Goal: Task Accomplishment & Management: Use online tool/utility

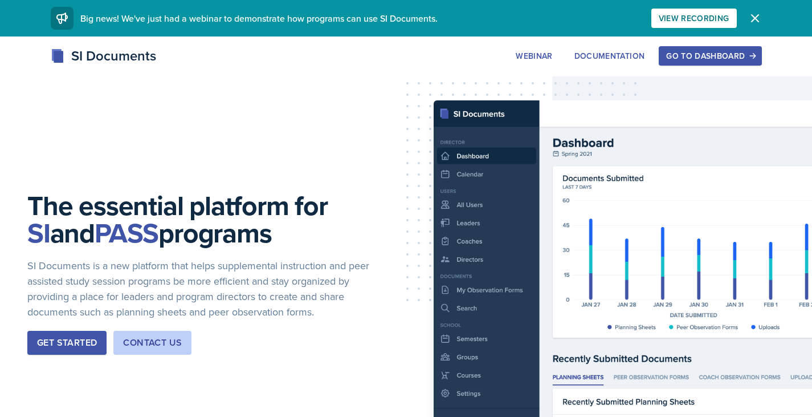
click at [686, 43] on div "The essential platform for SI and PASS programs SI Documents is a new platform …" at bounding box center [406, 281] width 812 height 491
click at [698, 65] on button "Go to Dashboard" at bounding box center [710, 55] width 103 height 19
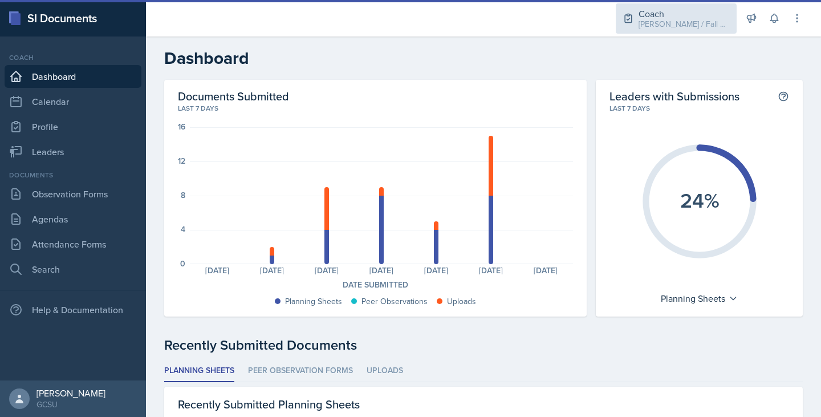
click at [693, 15] on div "Coach" at bounding box center [683, 14] width 91 height 14
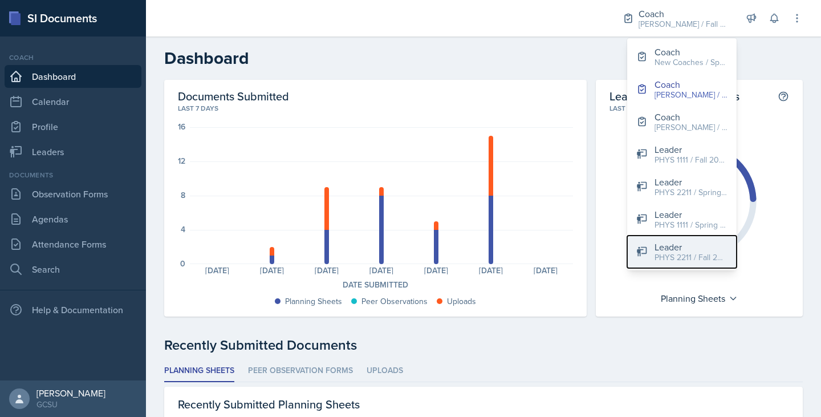
click at [658, 253] on div "PHYS 2211 / Fall 2025" at bounding box center [690, 257] width 73 height 12
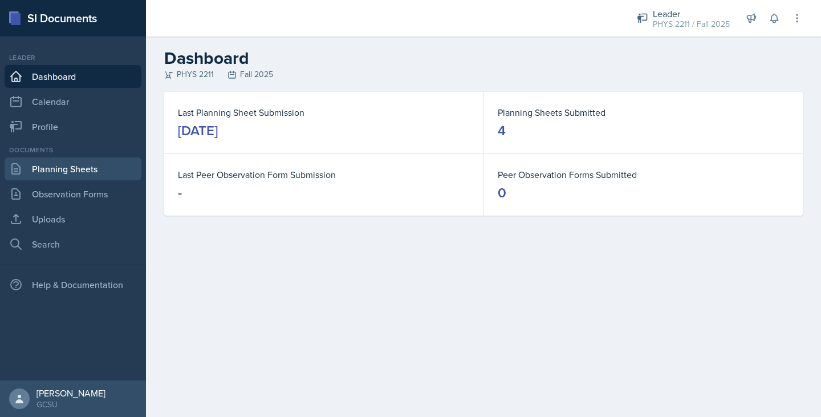
click at [107, 164] on link "Planning Sheets" at bounding box center [73, 168] width 137 height 23
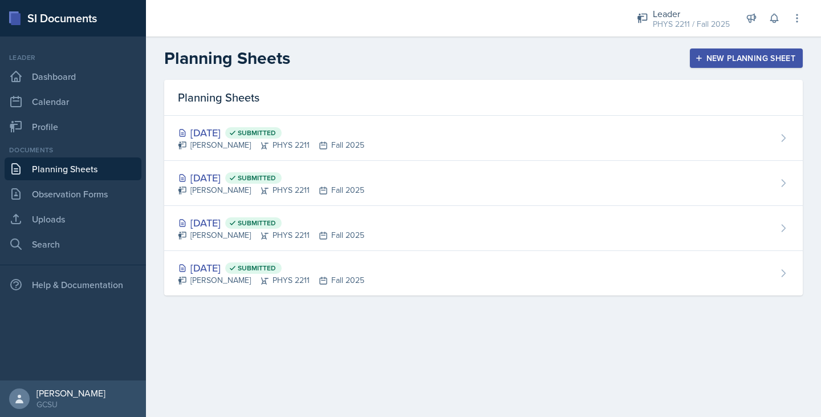
click at [699, 62] on icon "button" at bounding box center [699, 58] width 8 height 8
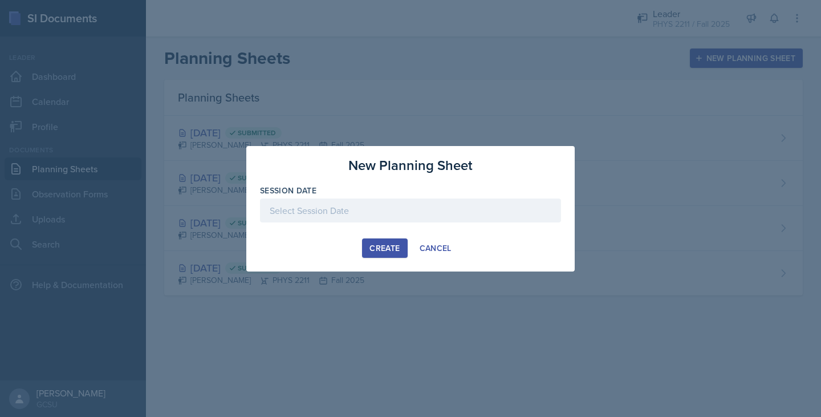
click at [383, 217] on div at bounding box center [410, 210] width 301 height 24
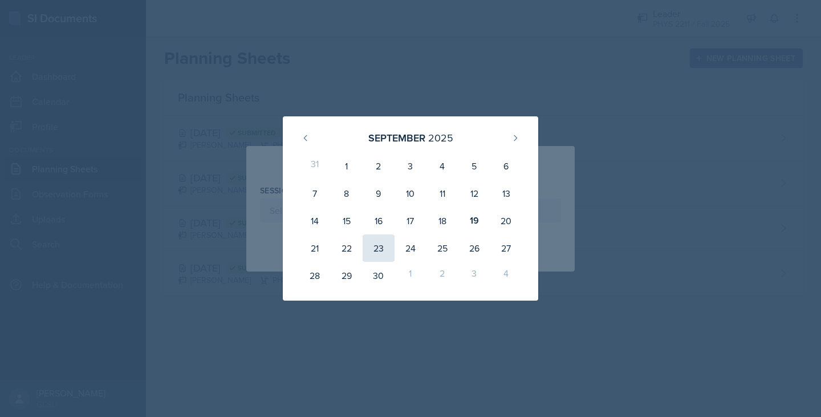
click at [370, 240] on div "23" at bounding box center [379, 247] width 32 height 27
type input "[DATE]"
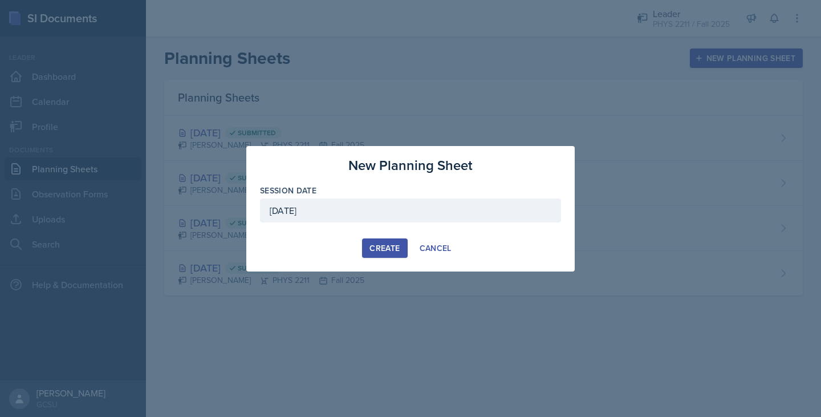
click at [382, 243] on div "Create" at bounding box center [384, 247] width 30 height 9
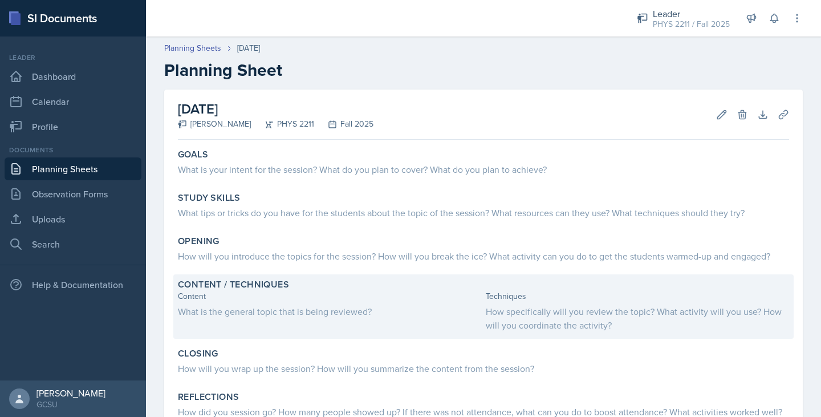
click at [518, 305] on div "How specifically will you review the topic? What activity will you use? How wil…" at bounding box center [637, 317] width 303 height 27
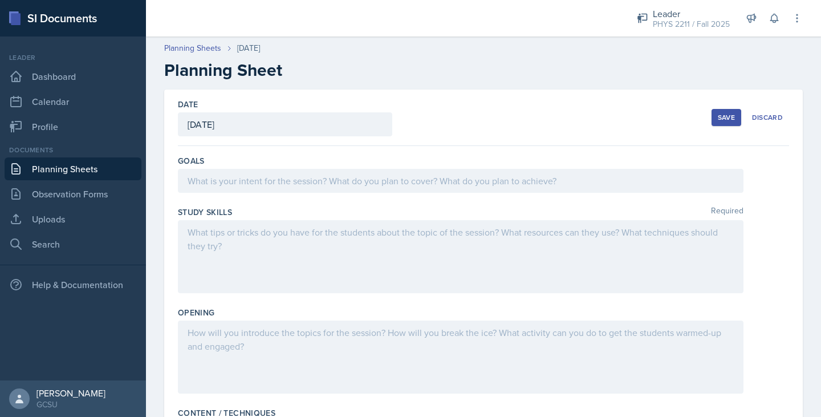
scroll to position [142, 0]
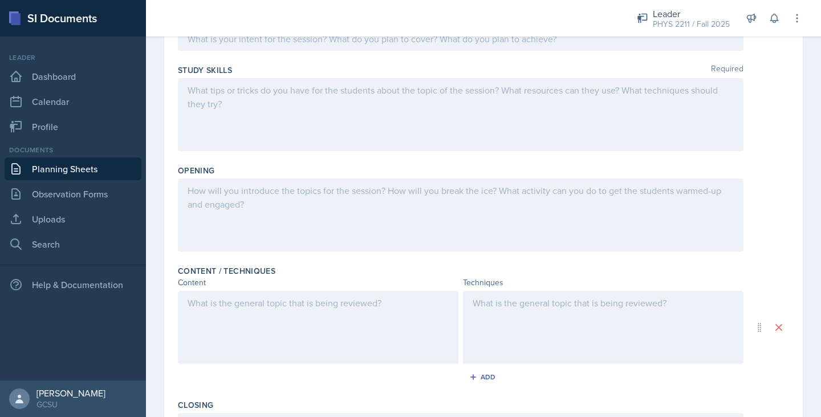
click at [388, 331] on div at bounding box center [318, 327] width 280 height 73
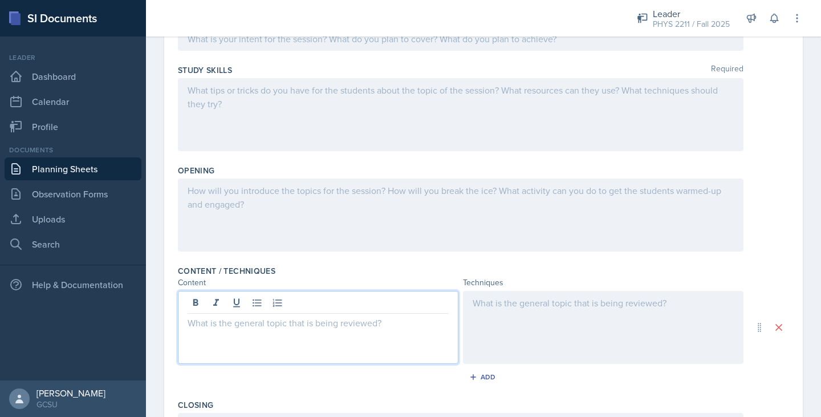
scroll to position [162, 0]
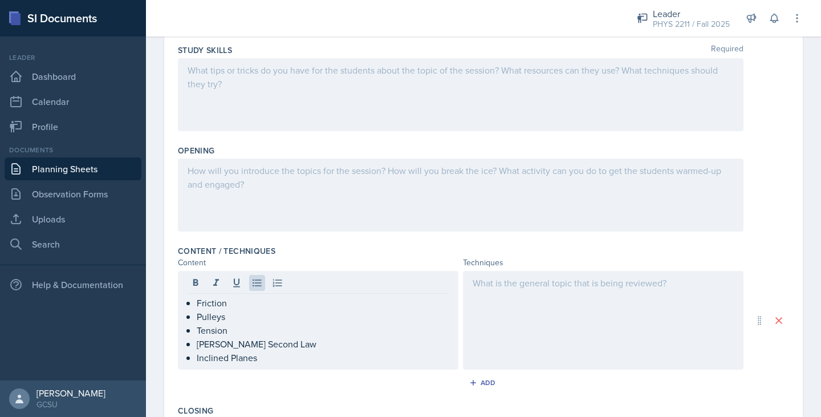
click at [389, 195] on div at bounding box center [460, 194] width 565 height 73
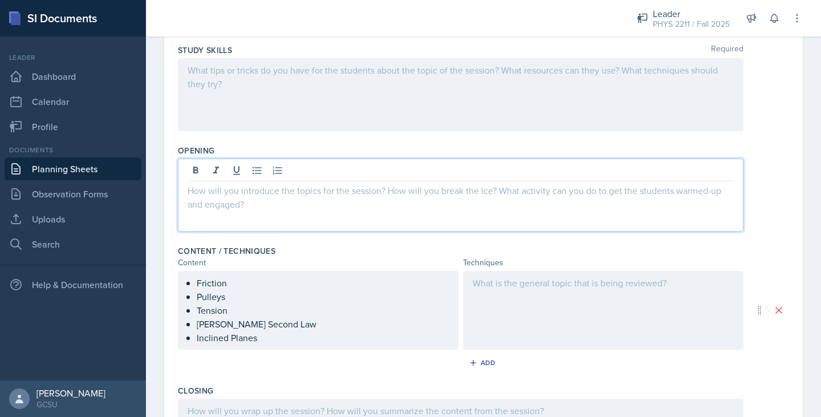
scroll to position [182, 0]
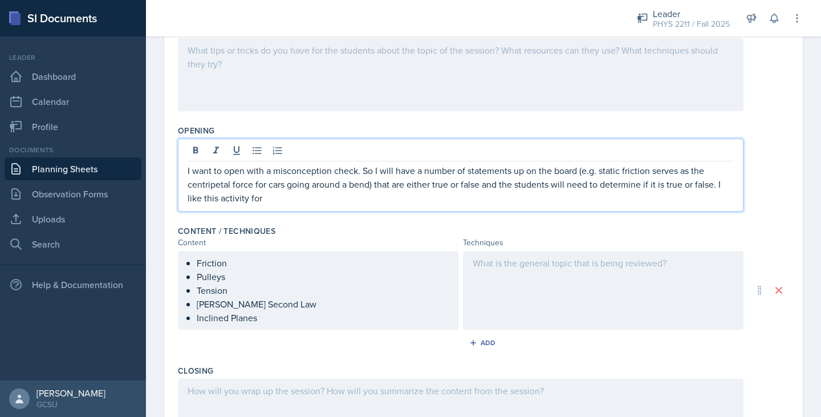
click at [571, 284] on div at bounding box center [603, 290] width 280 height 79
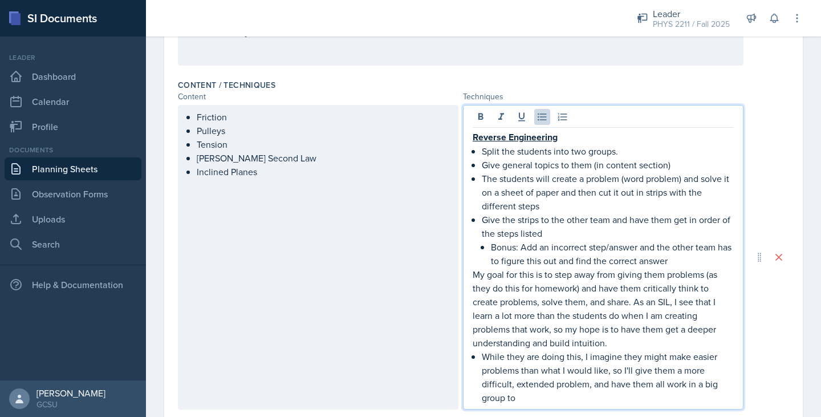
scroll to position [328, 0]
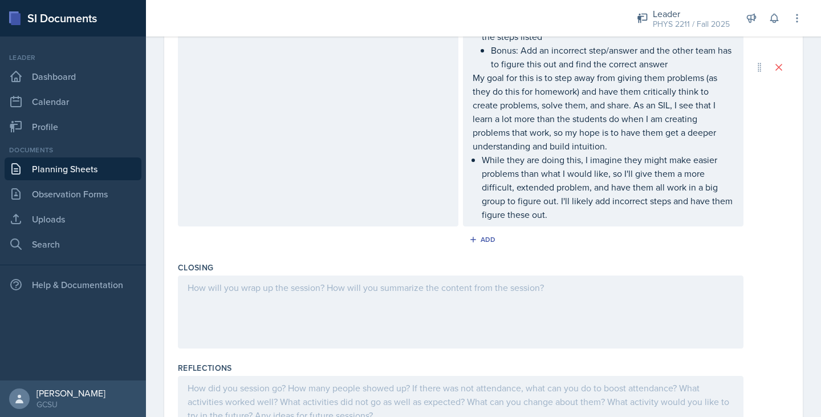
click at [382, 344] on div at bounding box center [460, 311] width 565 height 73
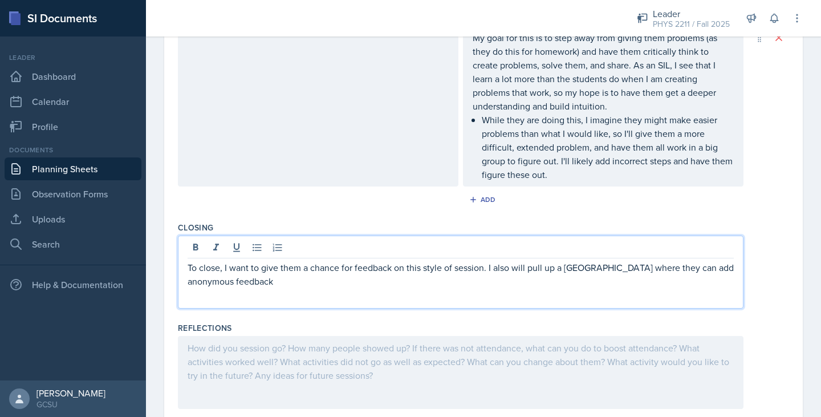
click at [230, 285] on p "To close, I want to give them a chance for feedback on this style of session. I…" at bounding box center [461, 274] width 546 height 27
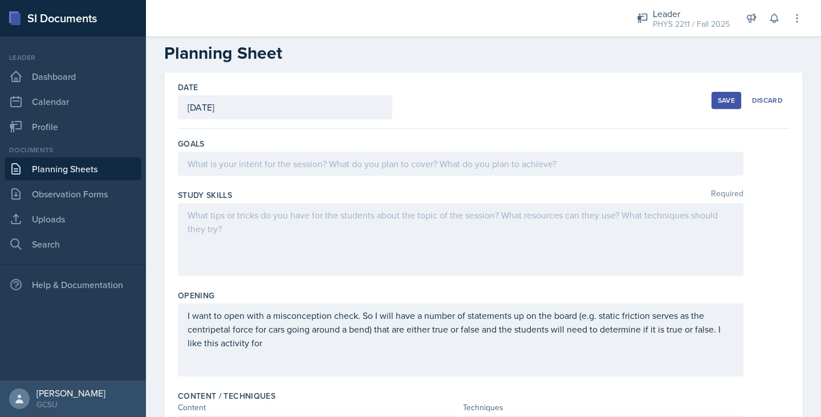
scroll to position [0, 0]
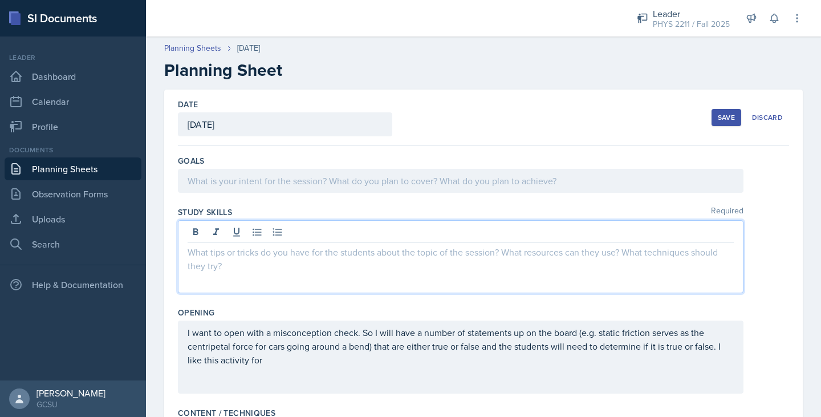
click at [226, 227] on div at bounding box center [460, 256] width 565 height 73
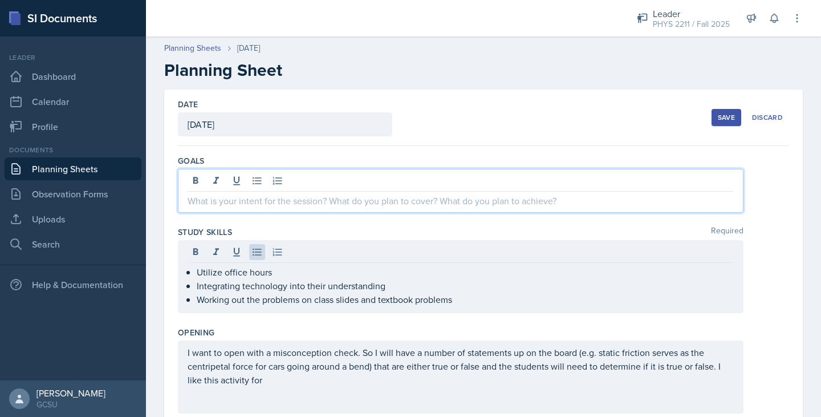
click at [258, 187] on div at bounding box center [460, 191] width 565 height 44
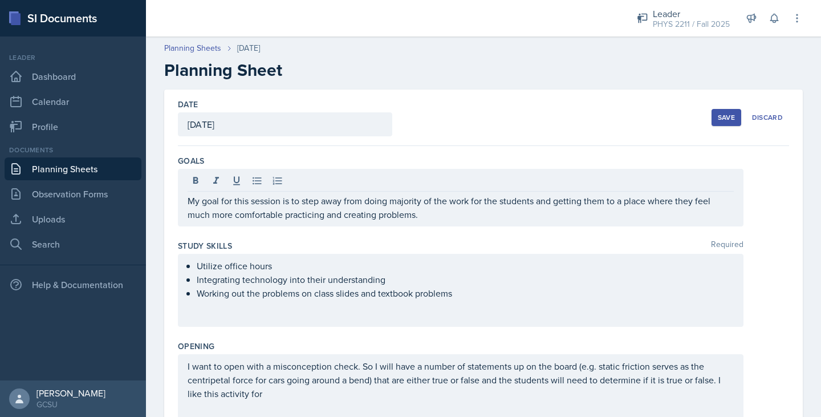
click at [711, 124] on button "Save" at bounding box center [726, 117] width 30 height 17
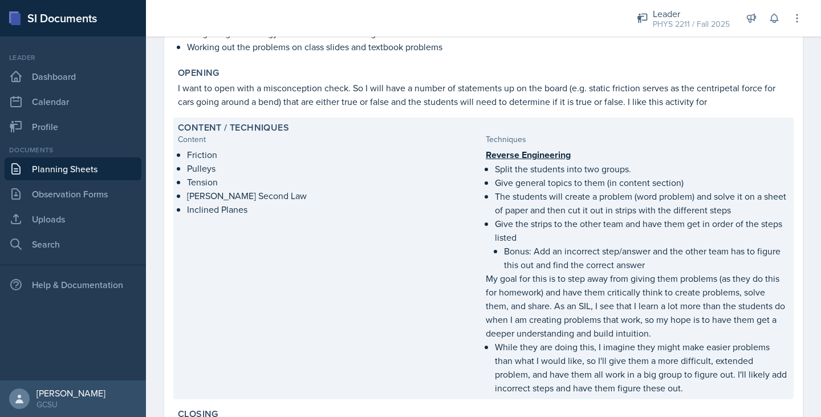
scroll to position [205, 0]
click at [343, 212] on p "Inclined Planes" at bounding box center [334, 209] width 294 height 14
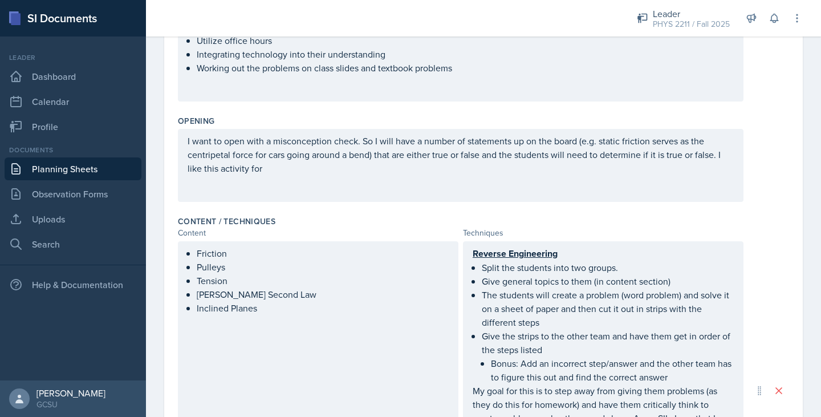
click at [300, 313] on ul "Friction Pulleys Tension [PERSON_NAME] Second Law Inclined Planes" at bounding box center [323, 280] width 252 height 68
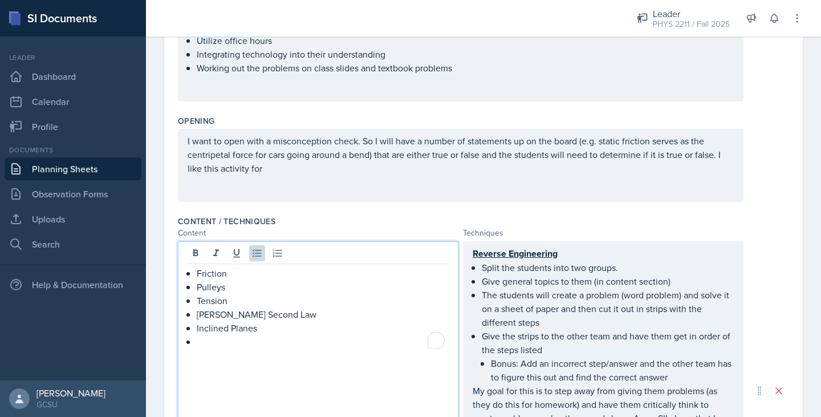
click at [268, 276] on p "Friction" at bounding box center [323, 273] width 252 height 14
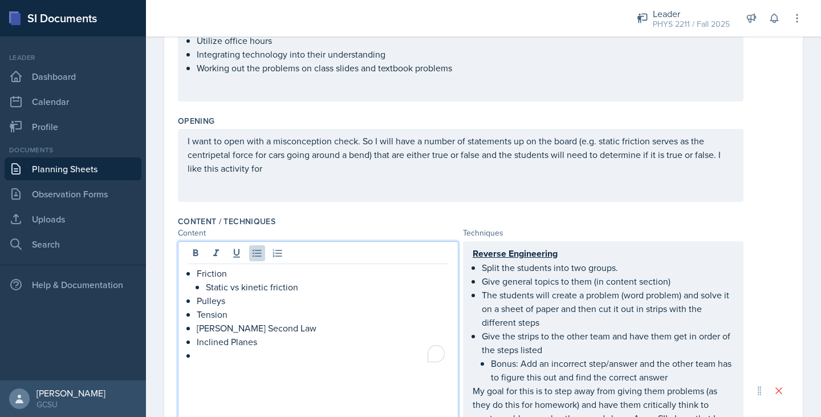
click at [317, 360] on p "To enrich screen reader interactions, please activate Accessibility in Grammarl…" at bounding box center [323, 355] width 252 height 14
